Goal: Entertainment & Leisure: Consume media (video, audio)

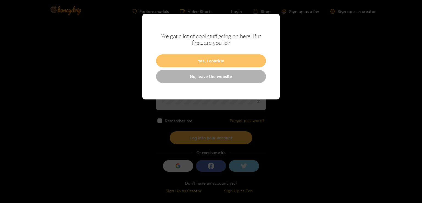
click at [197, 62] on button "Yes, I confirm" at bounding box center [211, 60] width 110 height 13
click at [202, 61] on button "Yes, I confirm" at bounding box center [211, 60] width 110 height 13
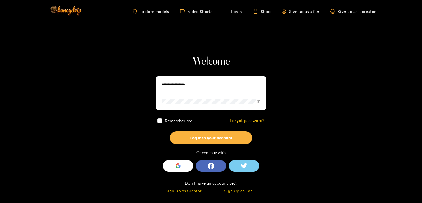
click at [196, 87] on input "text" at bounding box center [211, 84] width 110 height 16
type input "*********"
click at [170, 131] on button "Log into your account" at bounding box center [211, 137] width 82 height 13
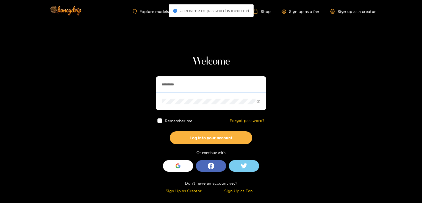
click at [170, 131] on button "Log into your account" at bounding box center [211, 137] width 82 height 13
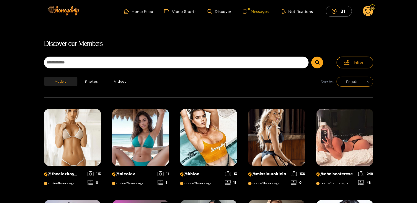
click at [257, 14] on div "Messages" at bounding box center [256, 11] width 26 height 6
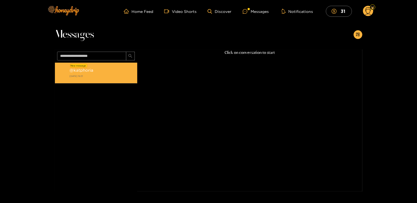
click at [84, 76] on strong "17 September 2025 19:31" at bounding box center [102, 76] width 65 height 5
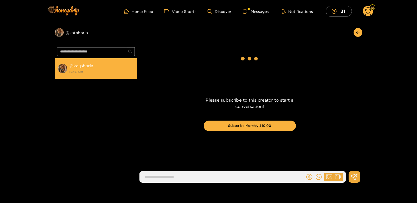
click at [102, 67] on div "@ katphoria 17 September 2025 19:31" at bounding box center [102, 68] width 65 height 12
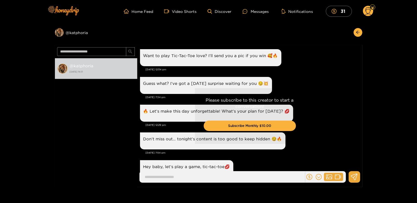
scroll to position [996, 0]
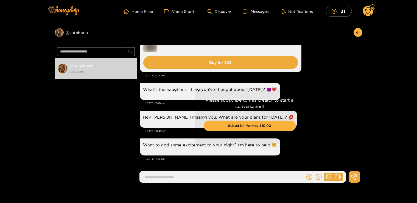
drag, startPoint x: 361, startPoint y: 161, endPoint x: 355, endPoint y: 128, distance: 33.7
click at [355, 128] on div "Please subscribe to this creator to start a conversation! Subscribe Monthly $10…" at bounding box center [249, 116] width 225 height 142
click at [70, 33] on div "Preview @ katphoria" at bounding box center [96, 32] width 82 height 9
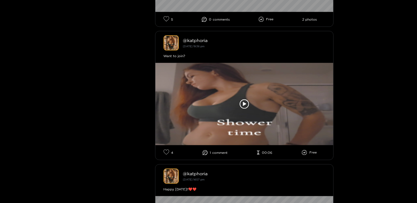
scroll to position [798, 0]
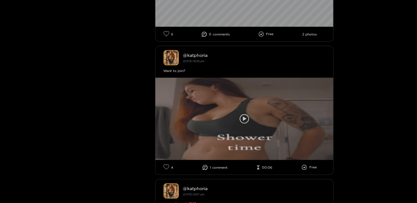
click at [240, 120] on icon at bounding box center [244, 118] width 9 height 9
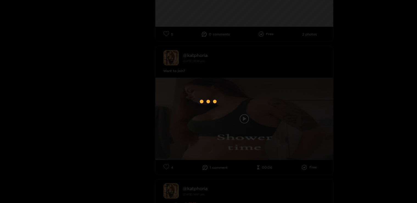
scroll to position [1, 0]
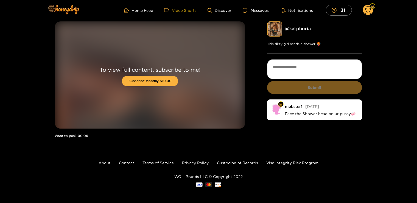
click at [193, 12] on link "Video Shorts" at bounding box center [180, 10] width 32 height 5
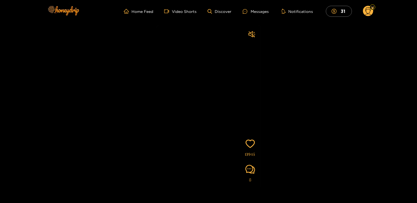
click at [365, 12] on circle at bounding box center [368, 11] width 10 height 10
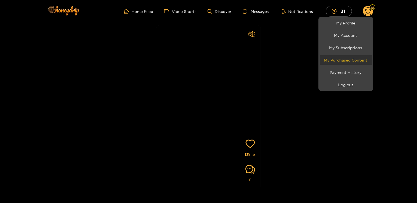
click at [353, 61] on link "My Purchased Content" at bounding box center [346, 60] width 52 height 10
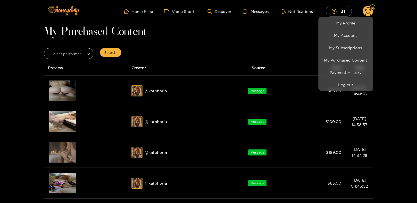
click at [406, 10] on div at bounding box center [208, 101] width 417 height 203
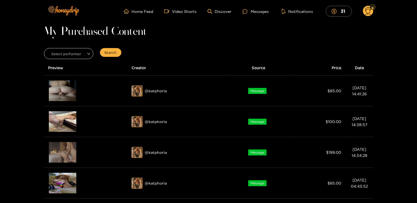
click at [416, 18] on header "Home Feed Video Shorts Discover Messages Notifications 31 31 0" at bounding box center [208, 11] width 417 height 23
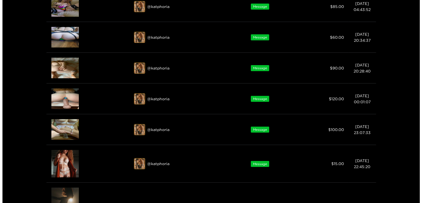
scroll to position [178, 0]
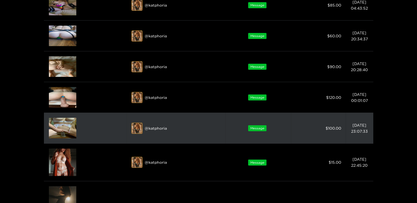
click at [63, 127] on img at bounding box center [62, 128] width 27 height 21
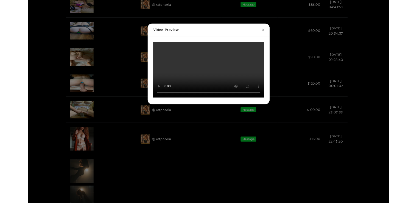
scroll to position [0, 0]
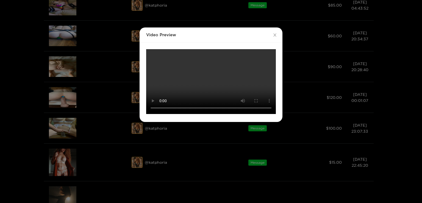
click at [401, 88] on div "Video Preview Your browser does not support the video tag." at bounding box center [211, 101] width 422 height 203
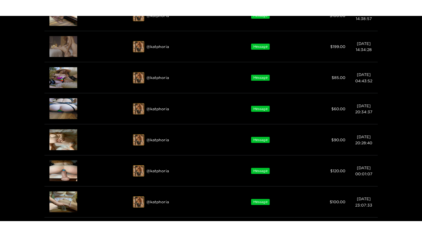
scroll to position [120, 0]
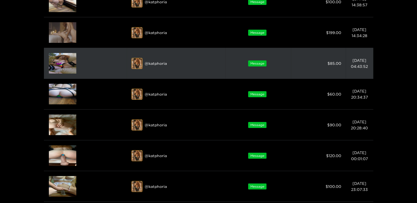
click at [64, 66] on img at bounding box center [62, 63] width 27 height 21
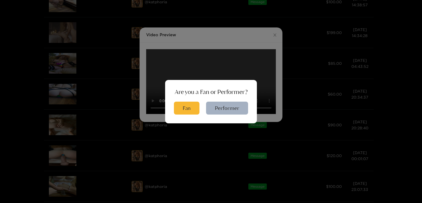
click at [270, 38] on div "Are you a Fan or Performer? Fan Performer" at bounding box center [211, 101] width 422 height 203
click at [189, 105] on button "Fan" at bounding box center [187, 108] width 26 height 13
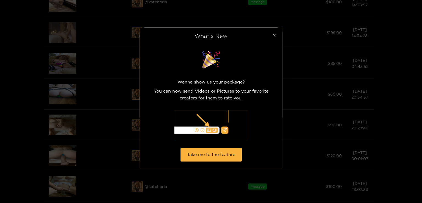
click at [273, 36] on icon "close" at bounding box center [274, 36] width 4 height 4
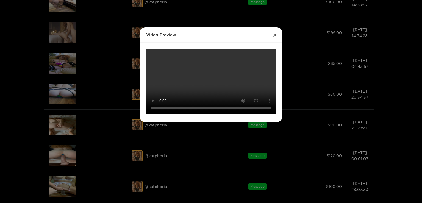
click at [273, 36] on icon "close" at bounding box center [275, 35] width 4 height 4
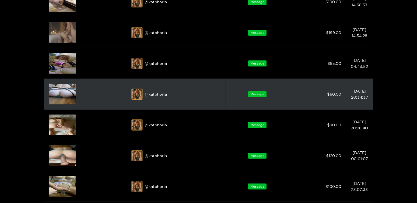
click at [66, 89] on img at bounding box center [62, 94] width 27 height 21
